Goal: Check status: Check status

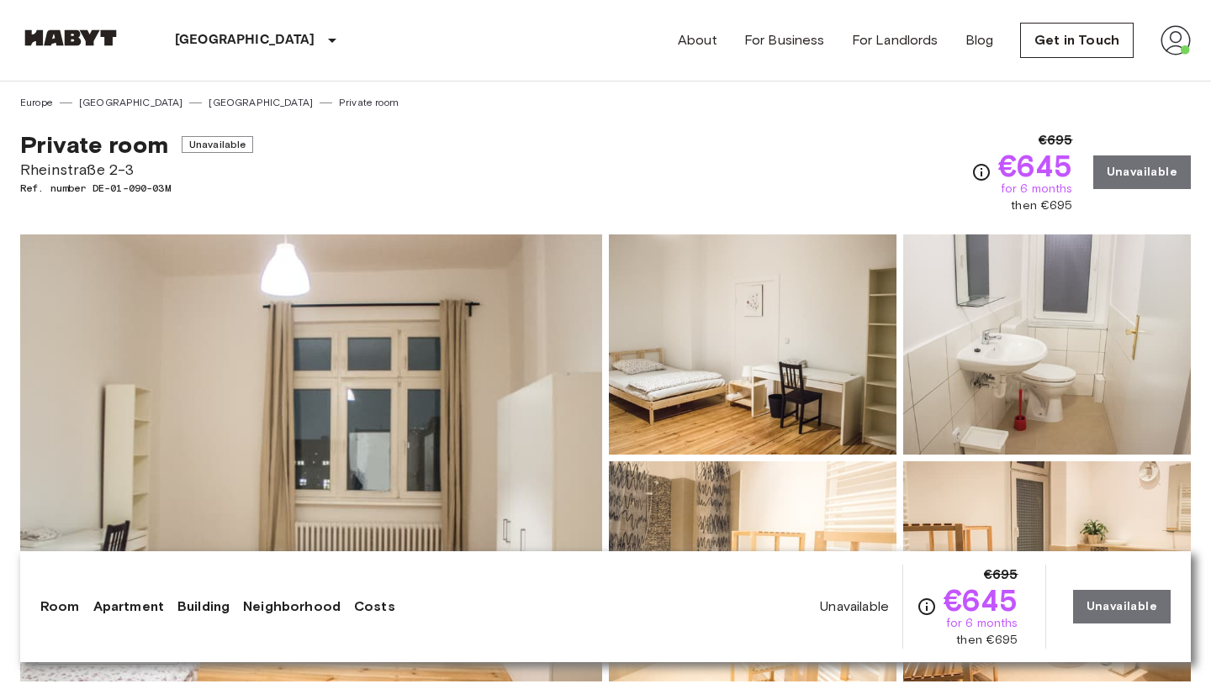
scroll to position [1185, 0]
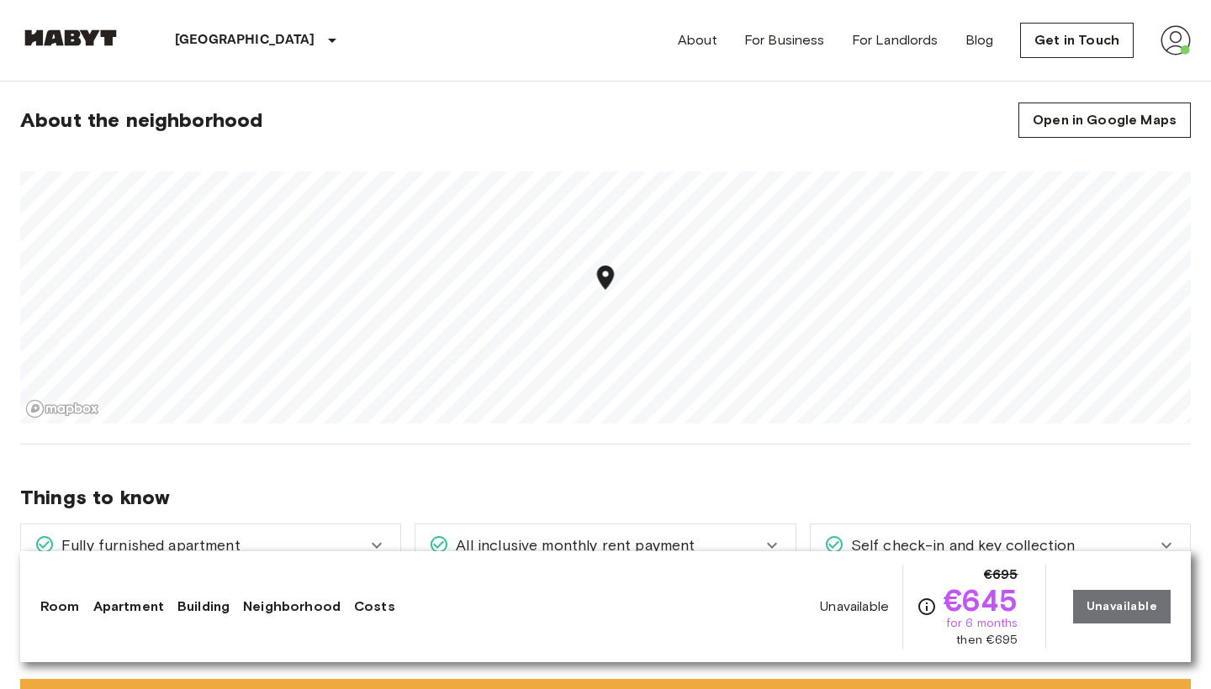
click at [1172, 34] on img at bounding box center [1175, 40] width 30 height 30
click at [1086, 67] on li "Profile" at bounding box center [1113, 70] width 168 height 30
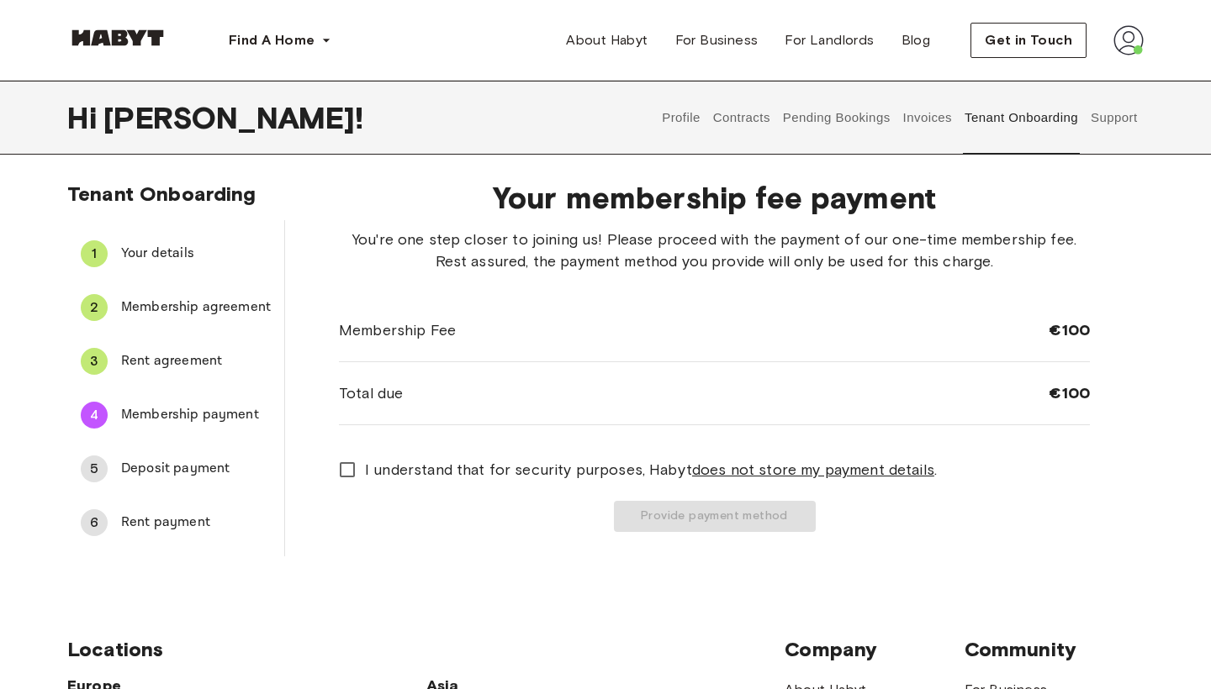
click at [854, 119] on button "Pending Bookings" at bounding box center [836, 118] width 112 height 74
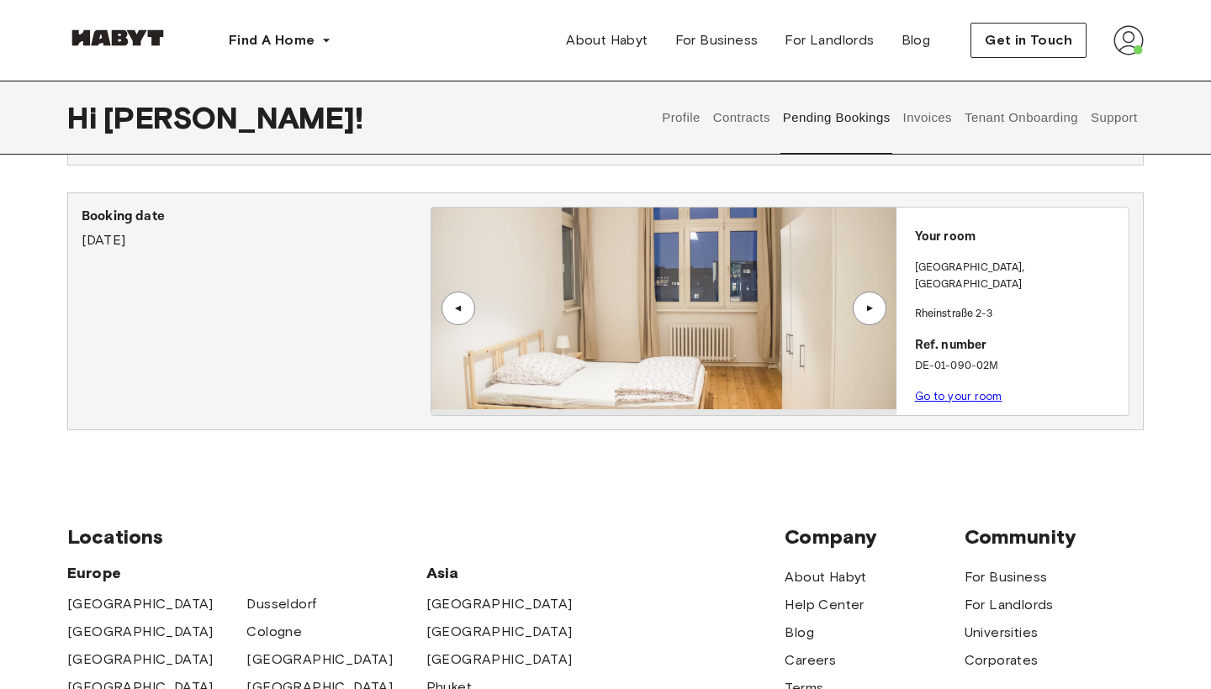
scroll to position [546, 0]
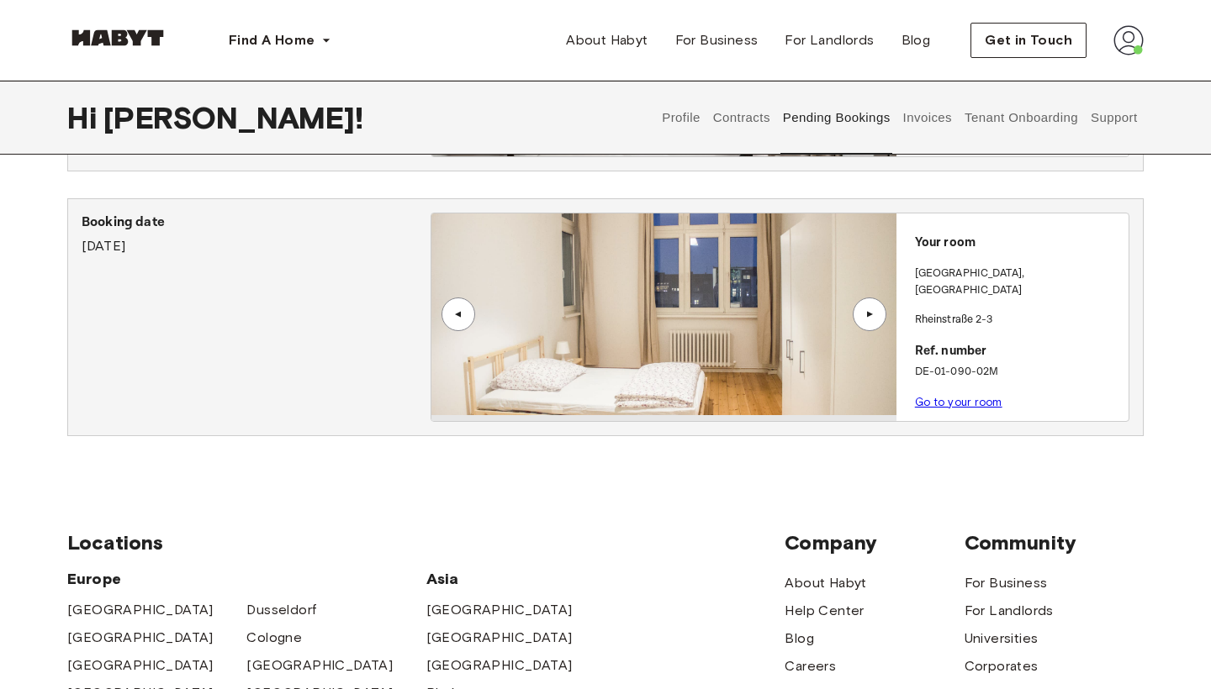
click at [958, 394] on p "Go to your room" at bounding box center [1018, 403] width 207 height 18
click at [964, 396] on link "Go to your room" at bounding box center [958, 402] width 87 height 13
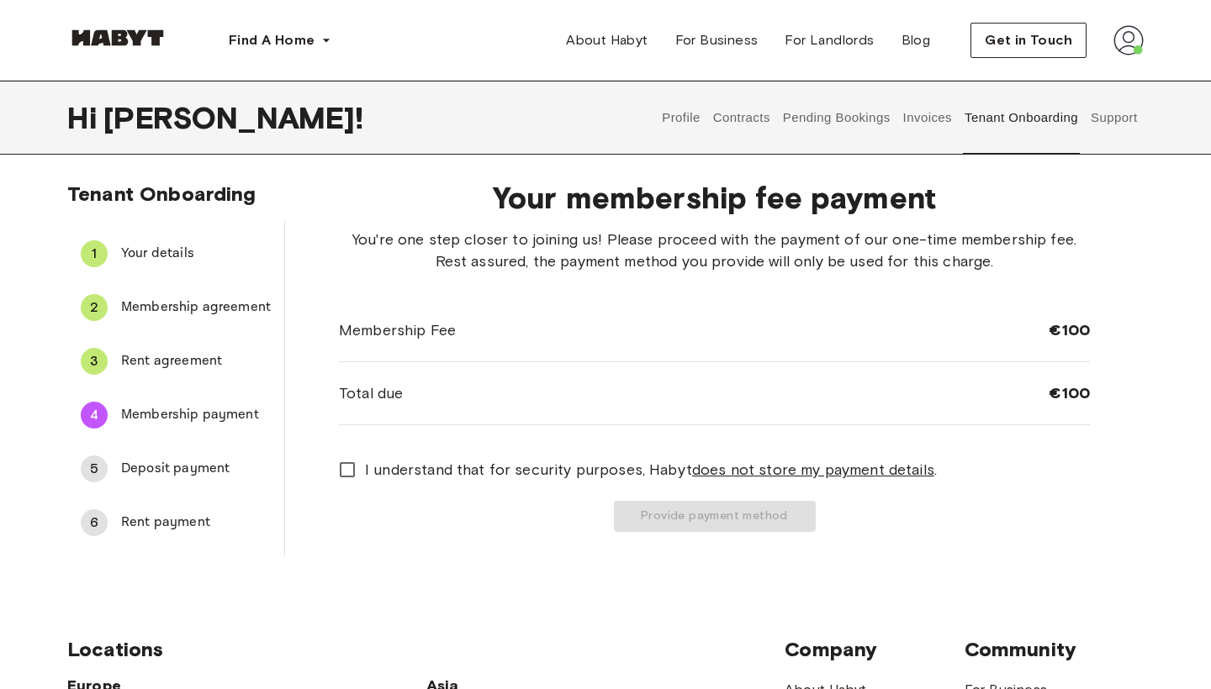
click at [838, 126] on button "Pending Bookings" at bounding box center [836, 118] width 112 height 74
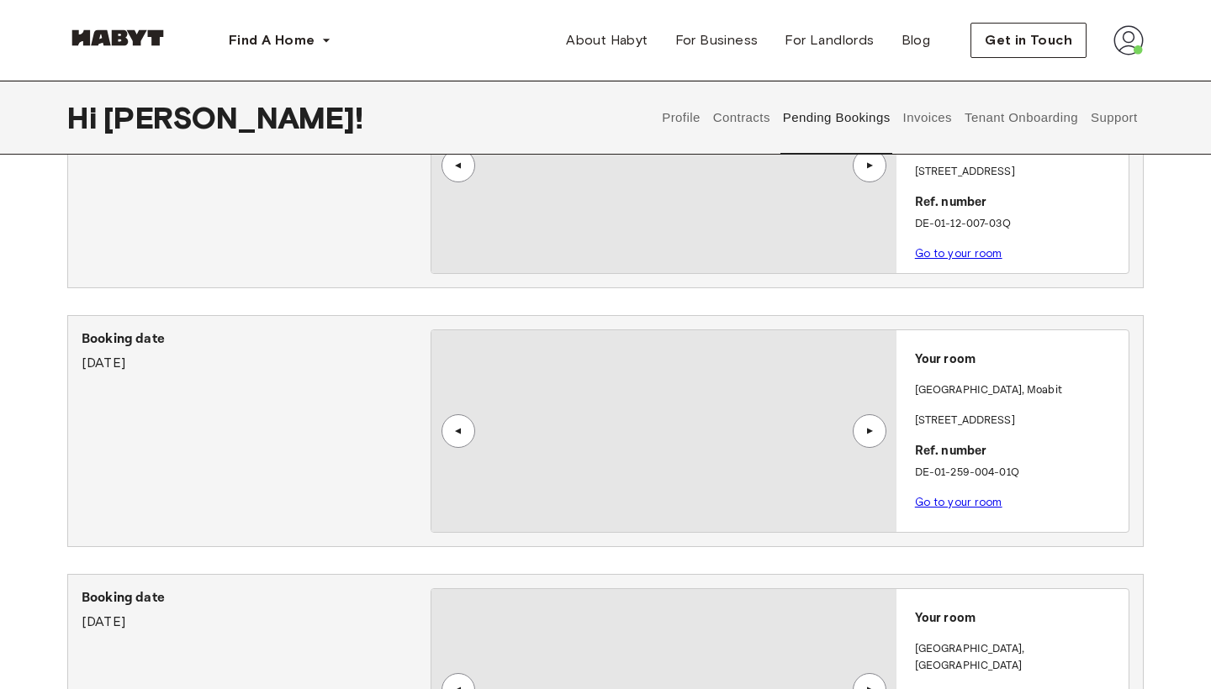
scroll to position [173, 0]
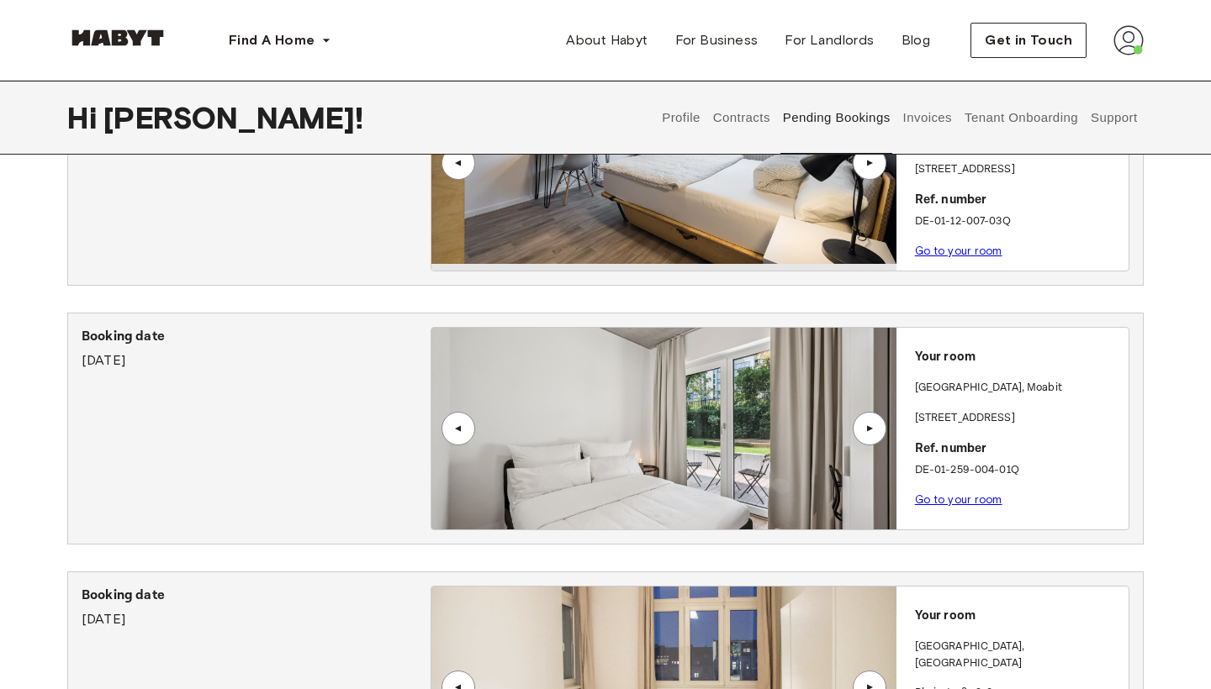
click at [962, 493] on link "Go to your room" at bounding box center [958, 499] width 87 height 13
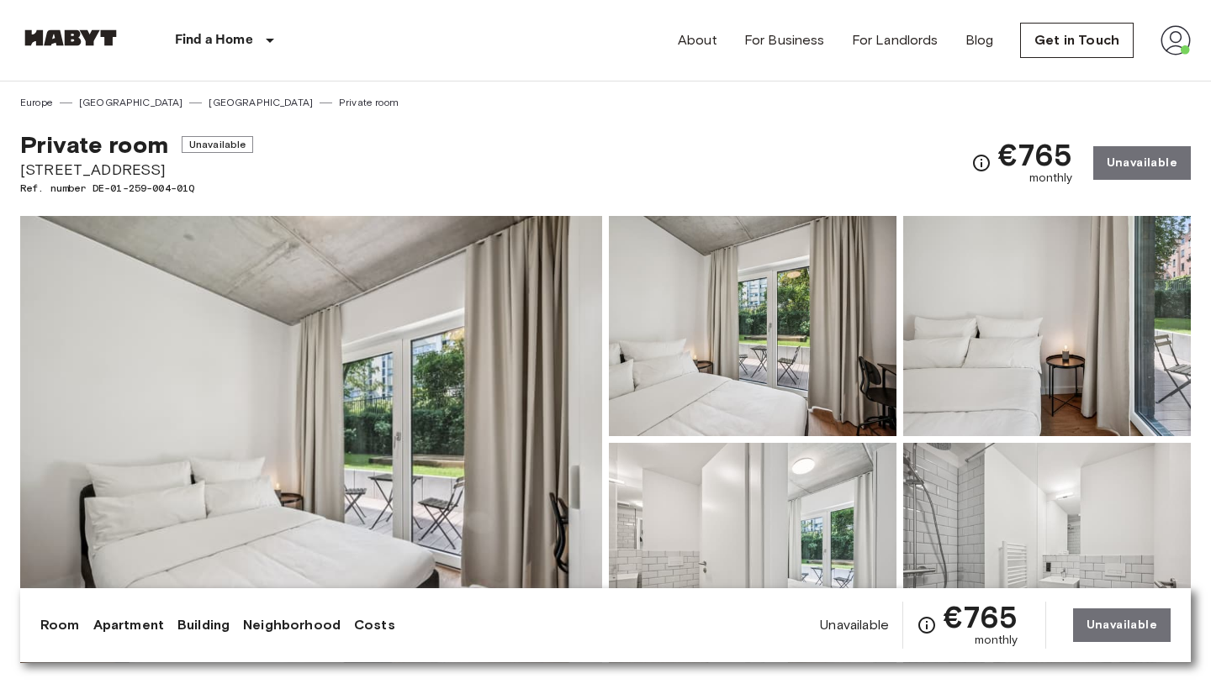
click at [1038, 428] on img at bounding box center [1047, 326] width 288 height 220
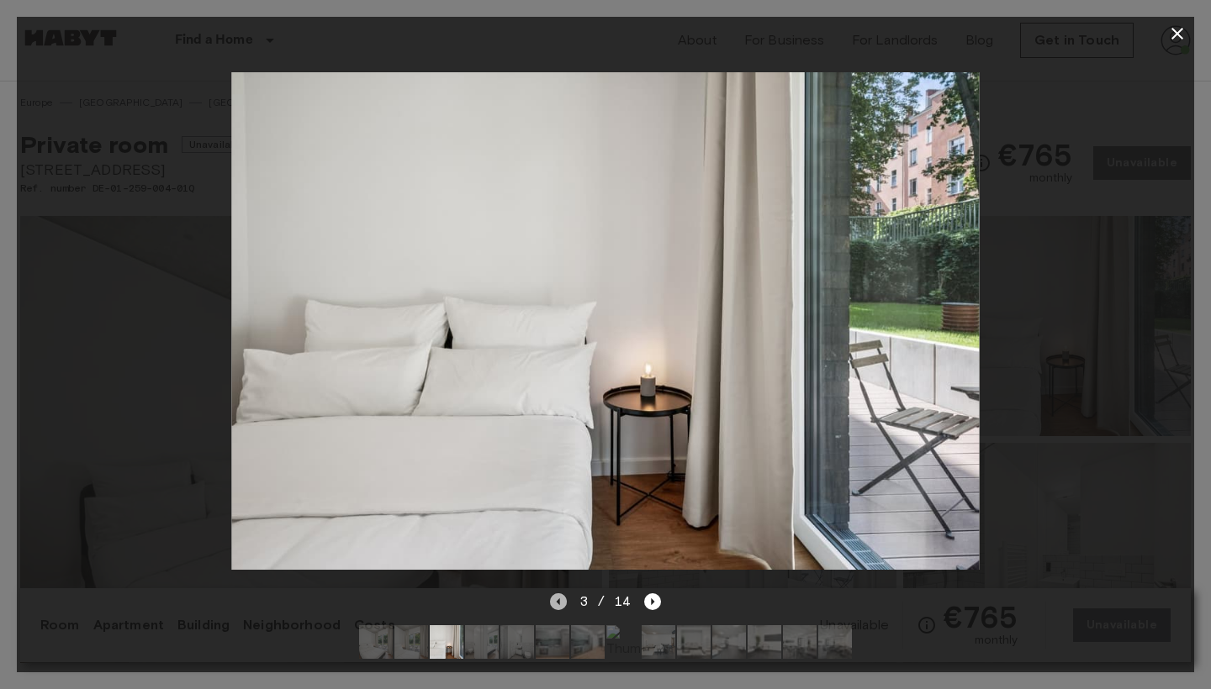
click at [566, 610] on icon "Previous image" at bounding box center [558, 602] width 17 height 17
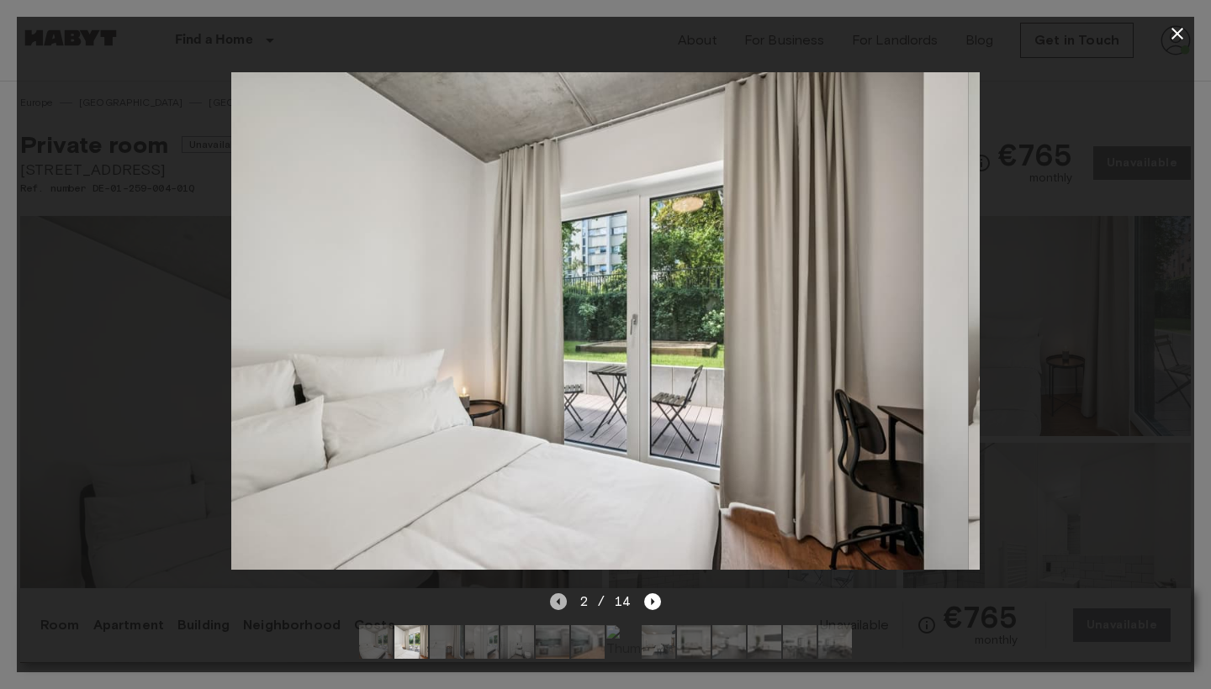
click at [566, 610] on icon "Previous image" at bounding box center [558, 602] width 17 height 17
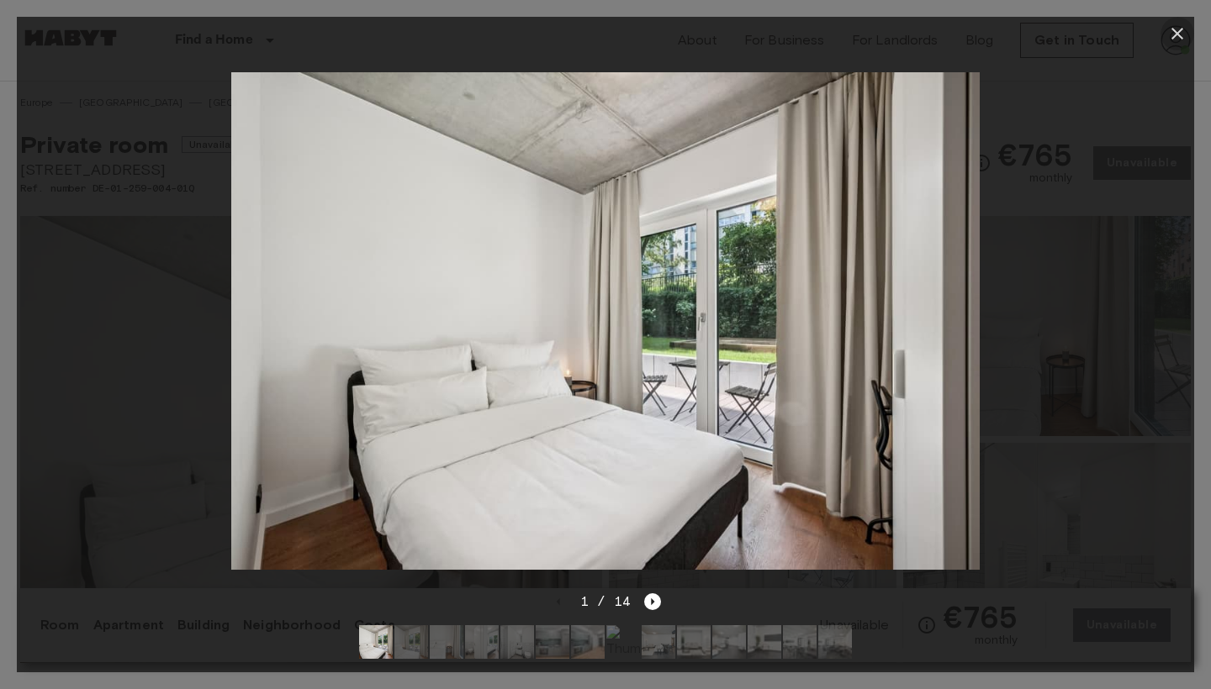
click at [1182, 37] on icon "button" at bounding box center [1177, 34] width 20 height 20
